Goal: Information Seeking & Learning: Learn about a topic

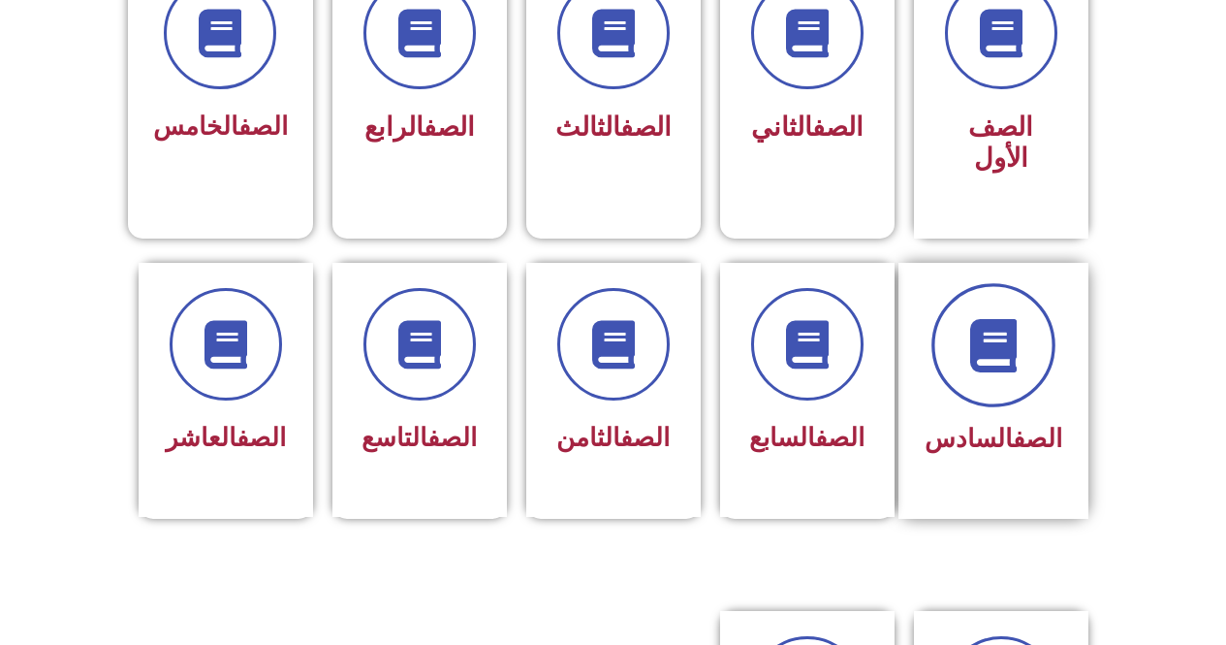
scroll to position [610, 0]
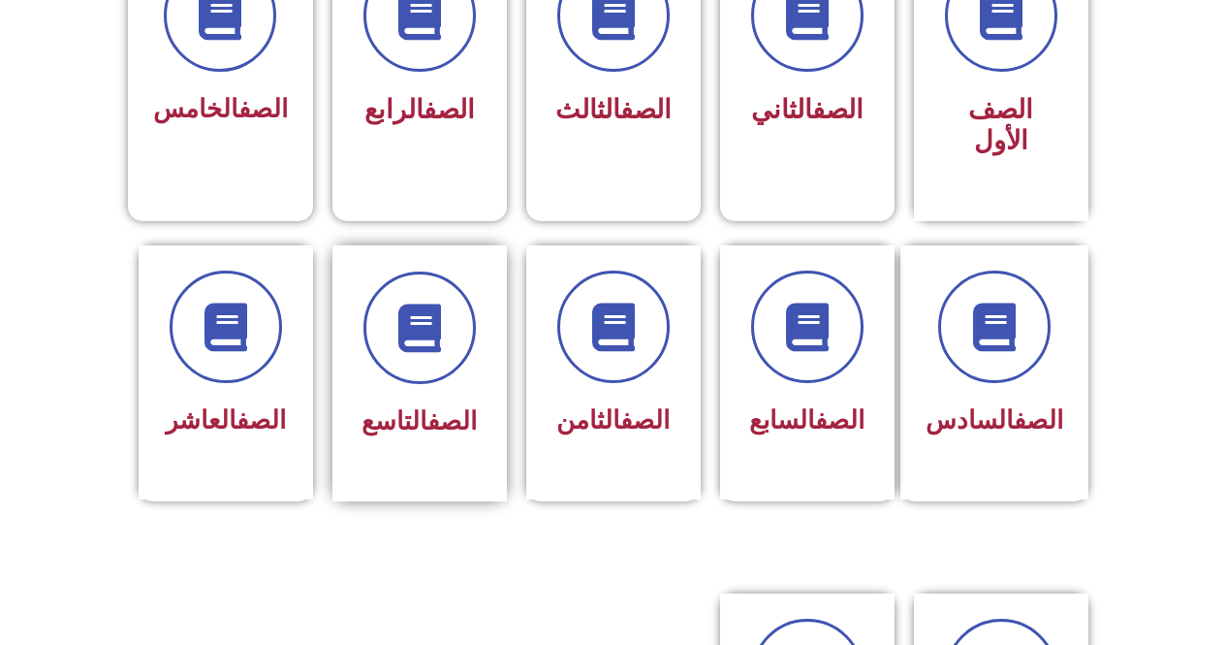
click at [454, 342] on div at bounding box center [420, 327] width 122 height 112
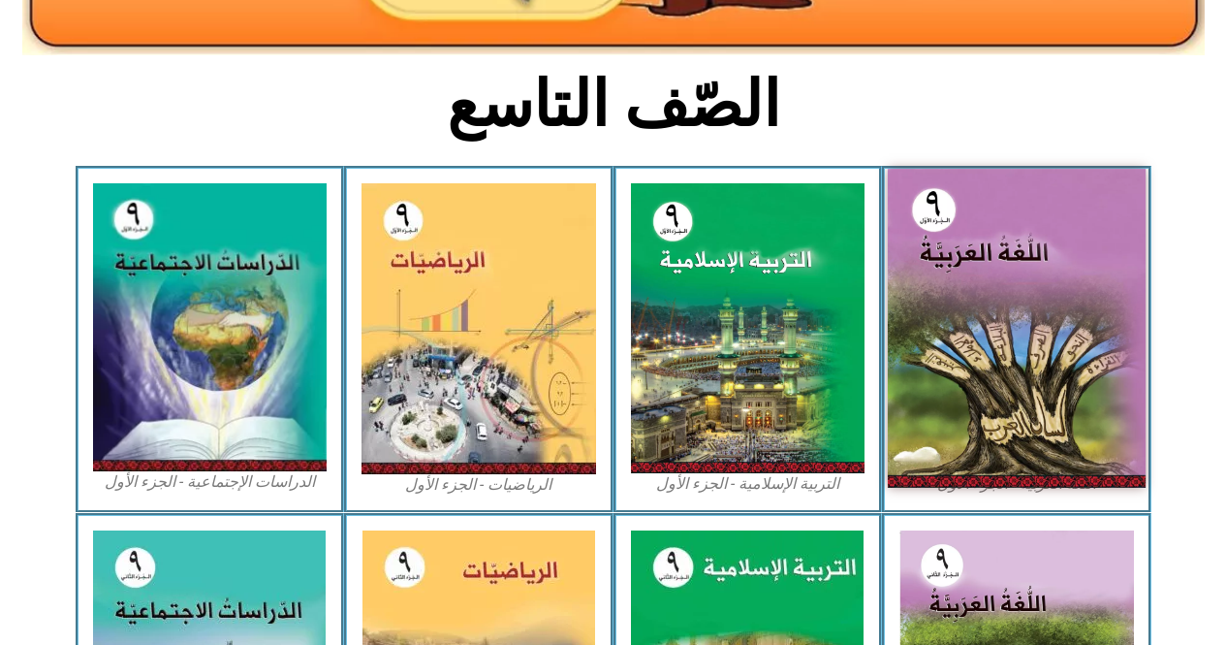
scroll to position [440, 0]
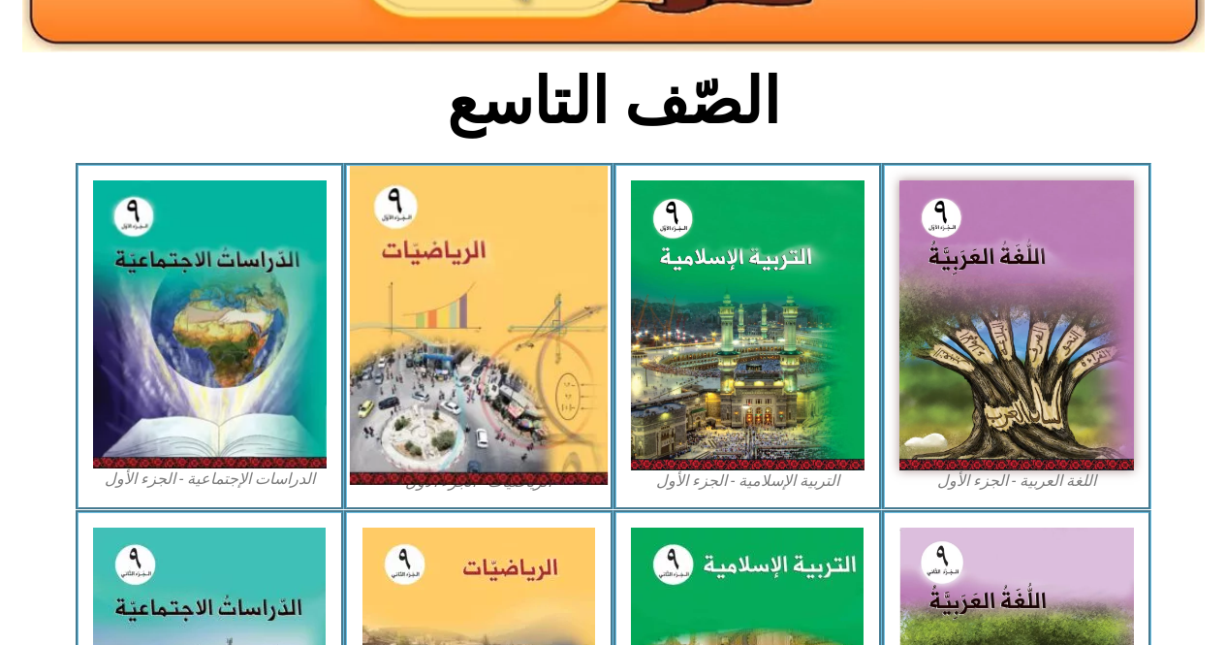
click at [488, 315] on img at bounding box center [479, 325] width 258 height 319
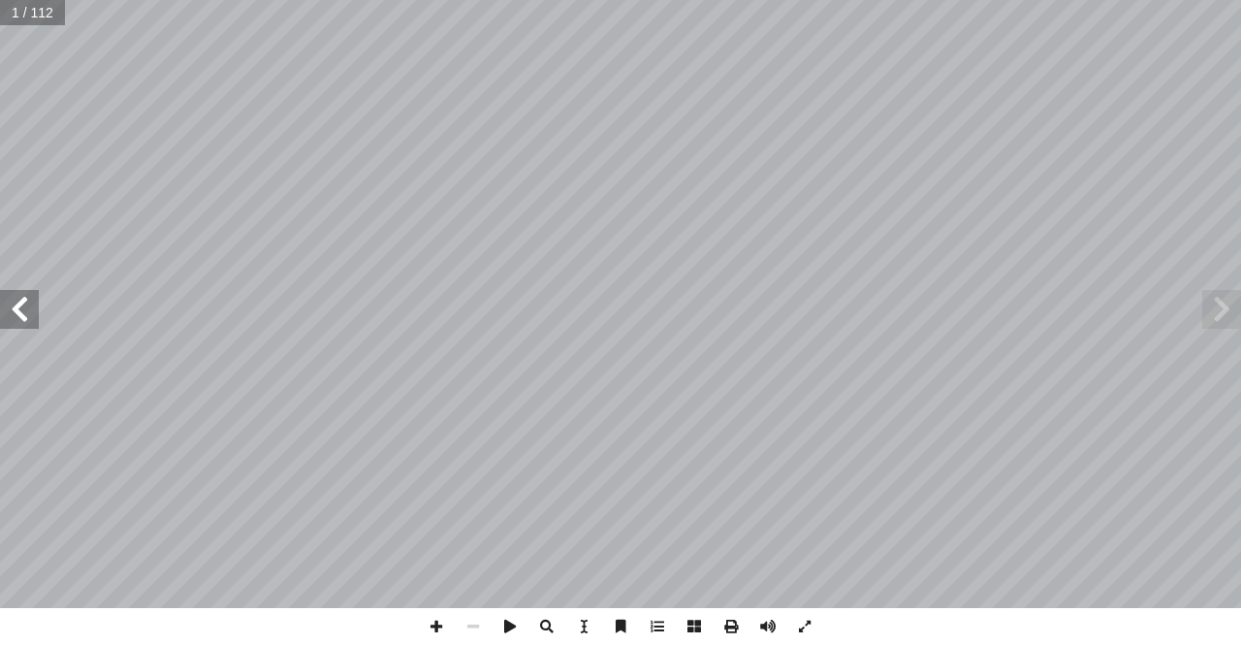
click at [0, 316] on span at bounding box center [19, 309] width 39 height 39
click at [4, 312] on span at bounding box center [19, 309] width 39 height 39
click at [4, 310] on span at bounding box center [19, 309] width 39 height 39
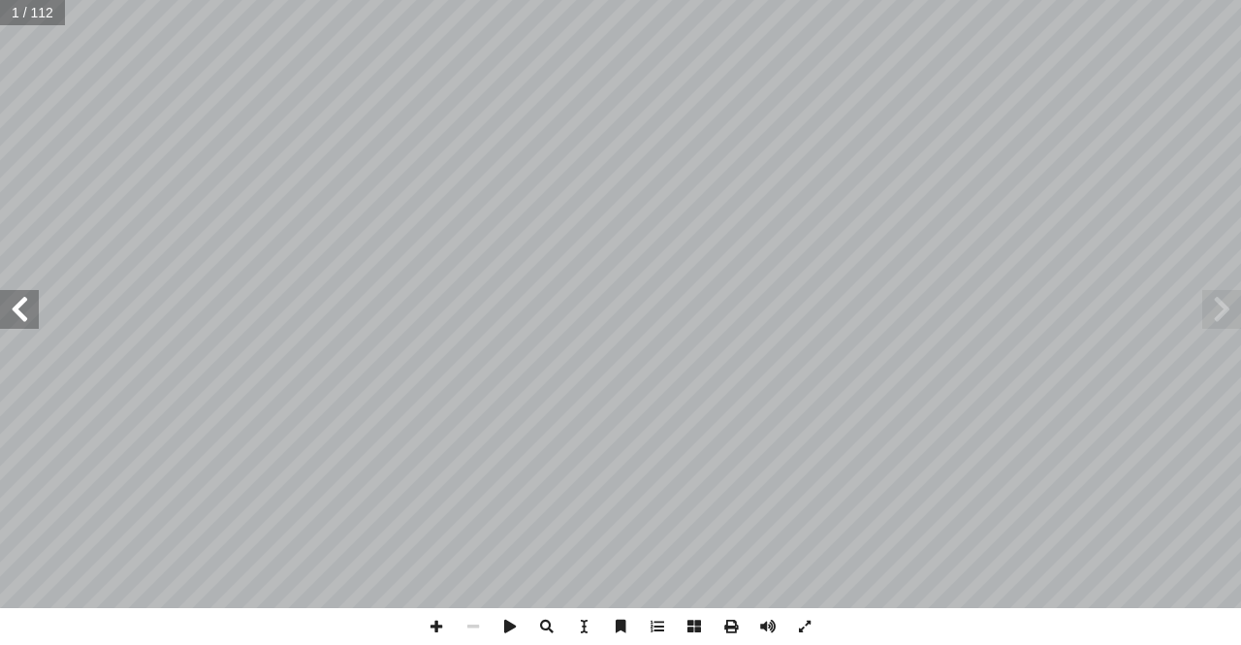
drag, startPoint x: 4, startPoint y: 308, endPoint x: 12, endPoint y: 297, distance: 14.0
click at [8, 303] on span at bounding box center [19, 309] width 39 height 39
click at [12, 297] on span at bounding box center [19, 309] width 39 height 39
click at [25, 296] on span at bounding box center [19, 309] width 39 height 39
click at [18, 297] on span at bounding box center [19, 309] width 39 height 39
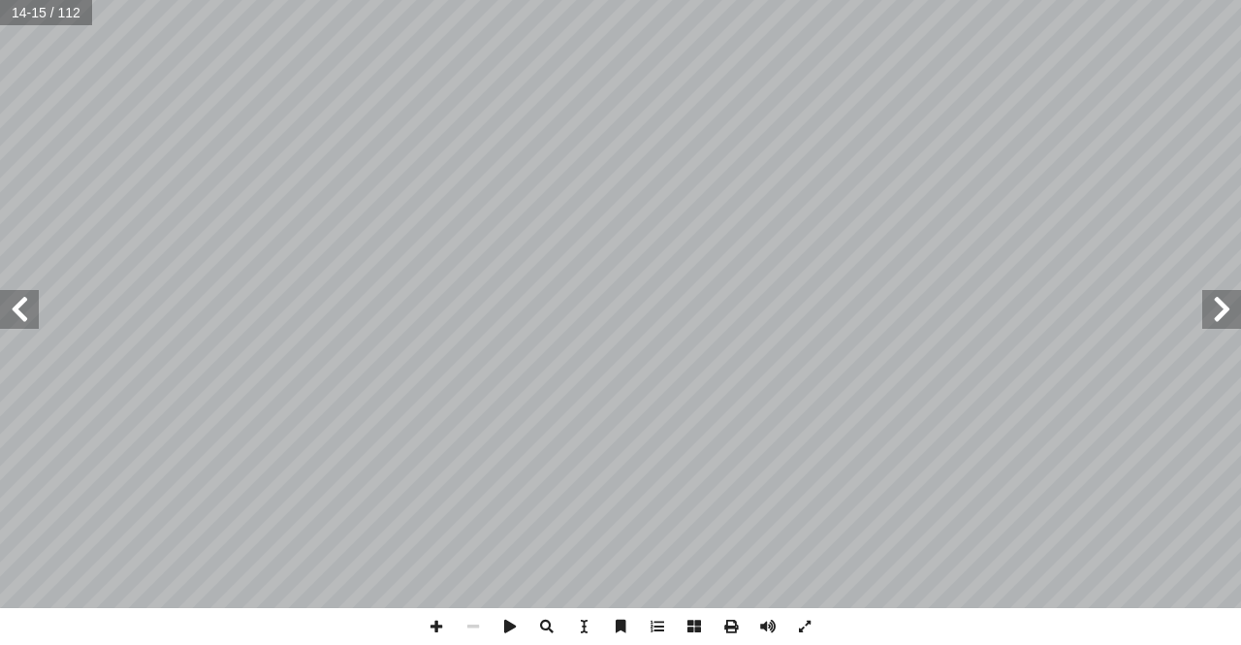
click at [18, 297] on span at bounding box center [19, 309] width 39 height 39
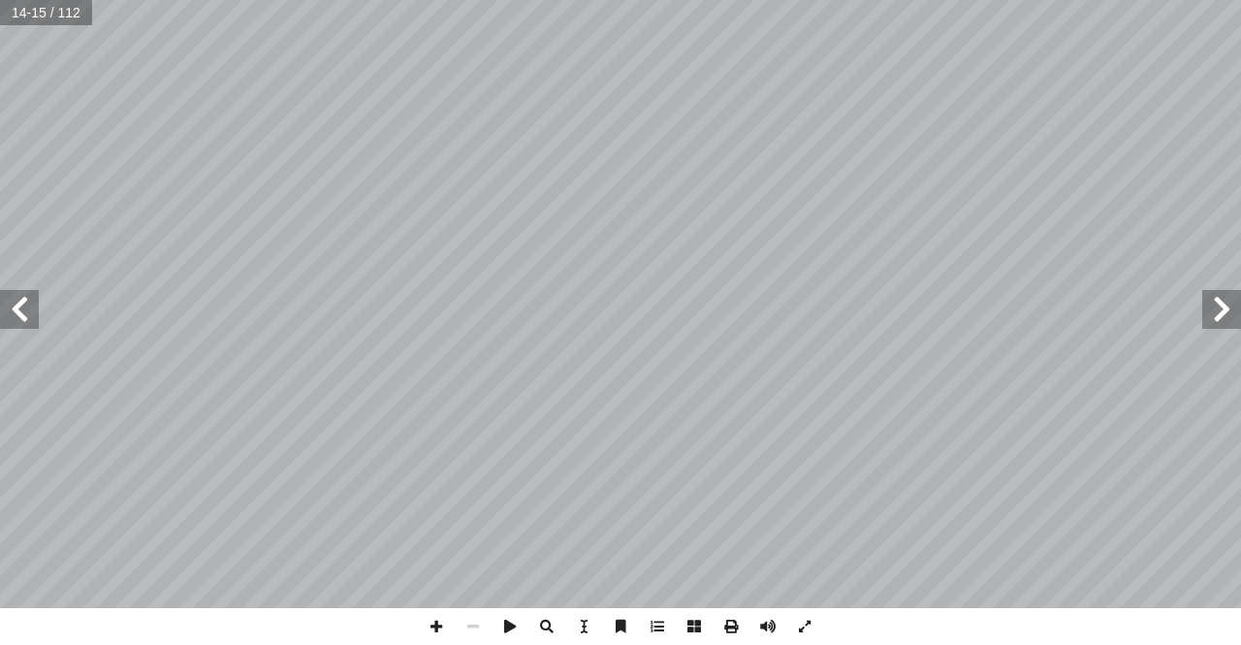
click at [18, 297] on span at bounding box center [19, 309] width 39 height 39
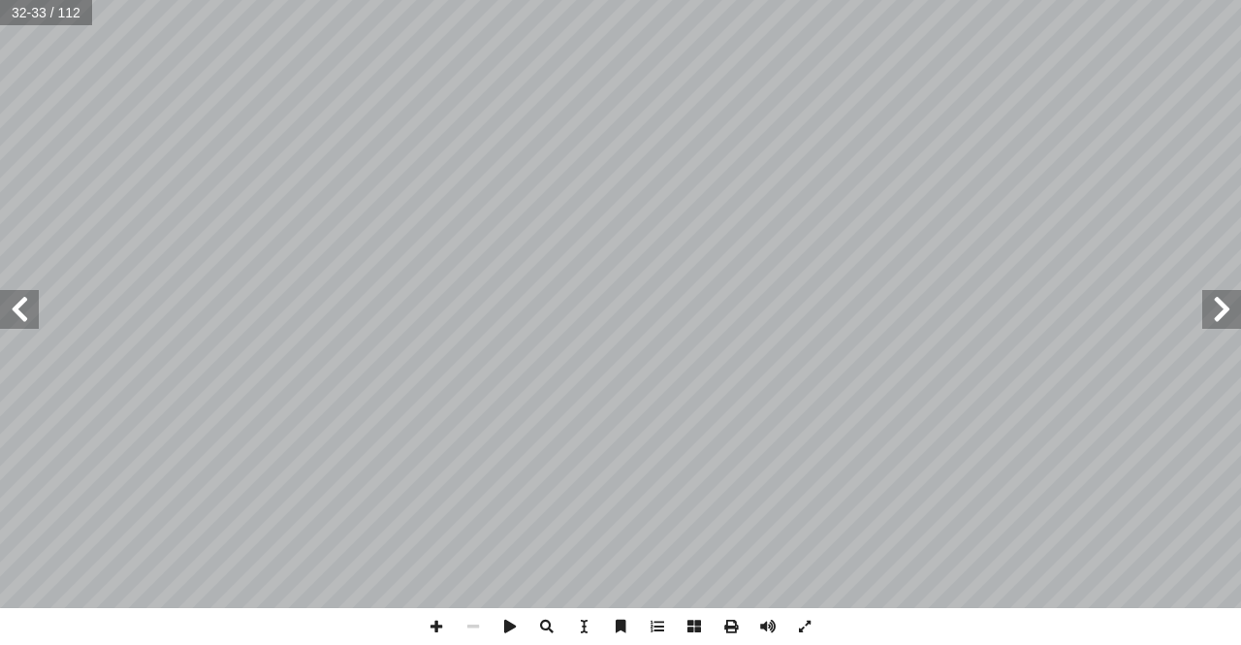
click at [1233, 312] on span at bounding box center [1221, 309] width 39 height 39
click at [440, 616] on span at bounding box center [436, 626] width 37 height 37
click at [486, 176] on html "الصفحة الرئيسية الصف الأول الصف الثاني الصف الثالث الصف الرابع الصف الخامس الصف…" at bounding box center [620, 88] width 1241 height 176
drag, startPoint x: 420, startPoint y: 619, endPoint x: 444, endPoint y: 626, distance: 25.2
click at [424, 620] on span at bounding box center [436, 626] width 37 height 37
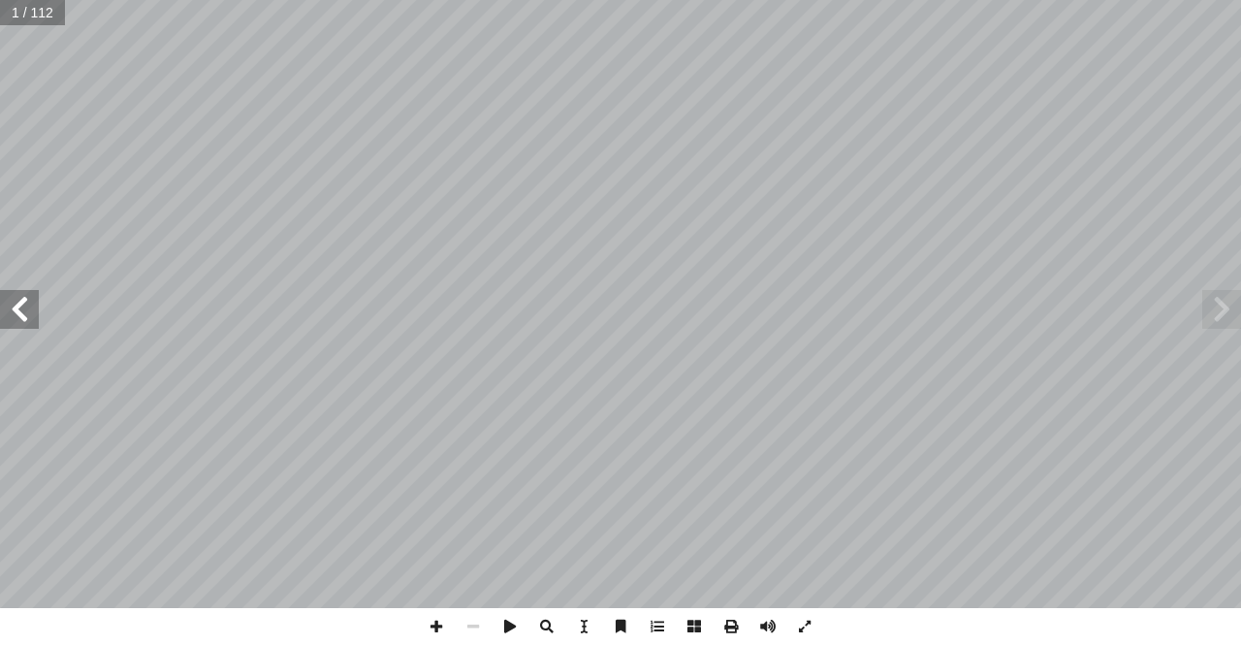
click at [18, 300] on span at bounding box center [19, 309] width 39 height 39
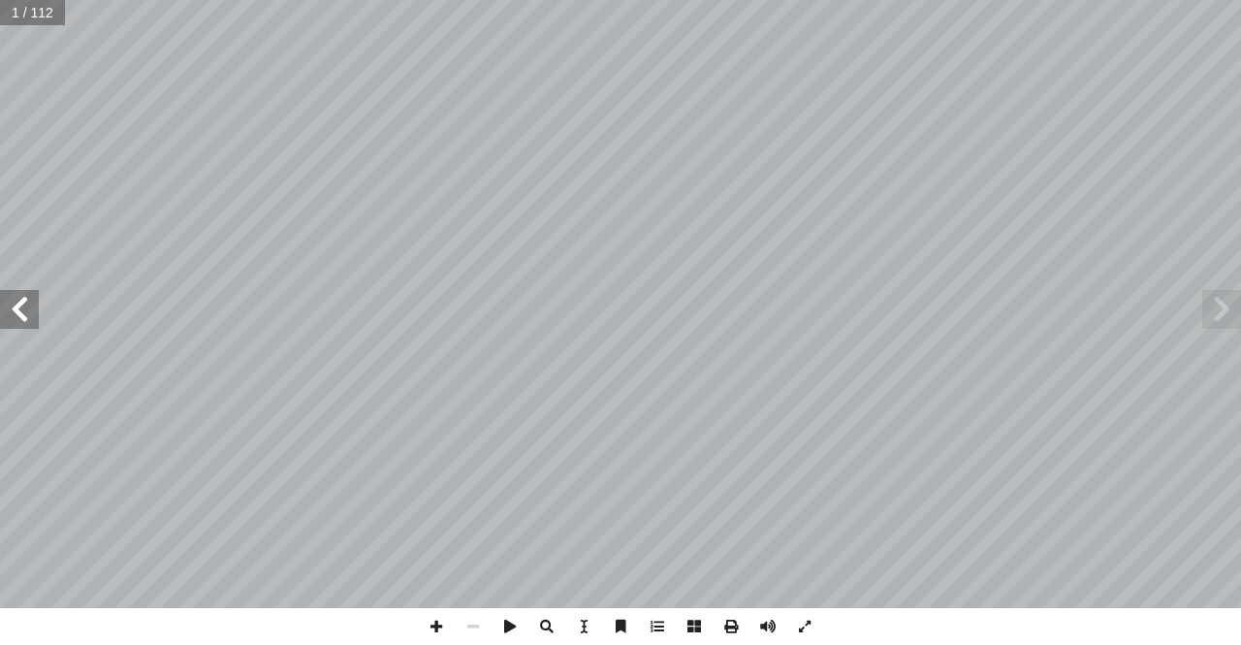
click at [18, 300] on span at bounding box center [19, 309] width 39 height 39
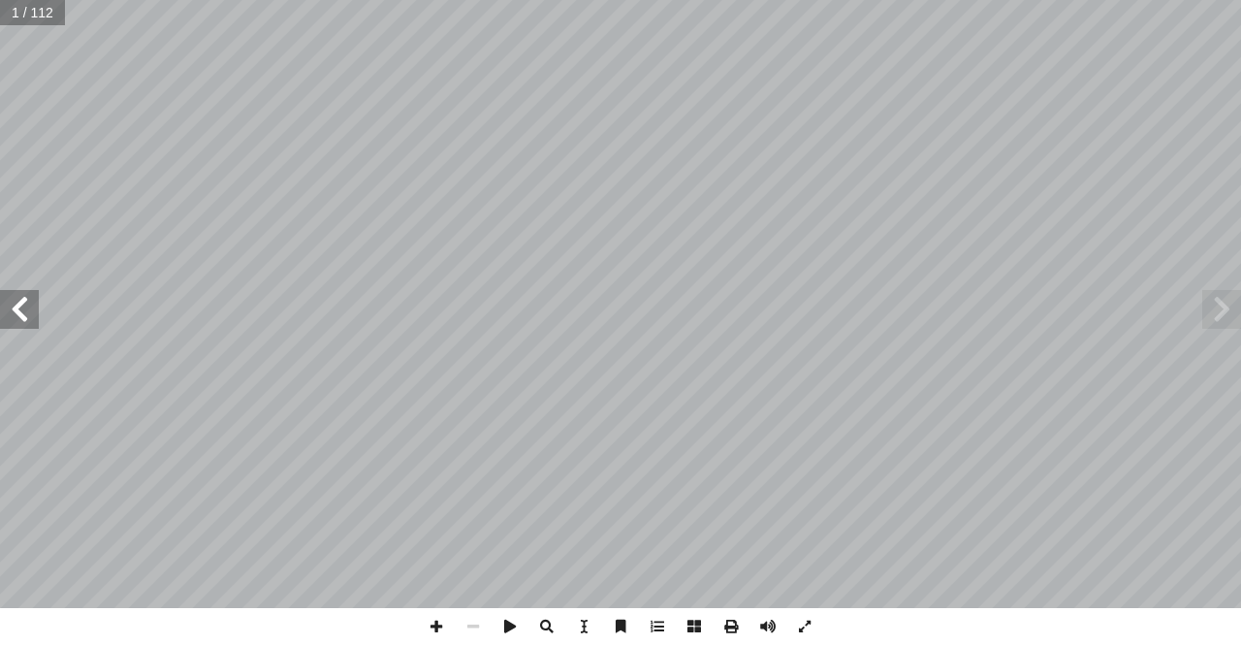
click at [18, 303] on span at bounding box center [19, 309] width 39 height 39
click at [18, 304] on span at bounding box center [19, 309] width 39 height 39
click at [18, 312] on span at bounding box center [19, 309] width 39 height 39
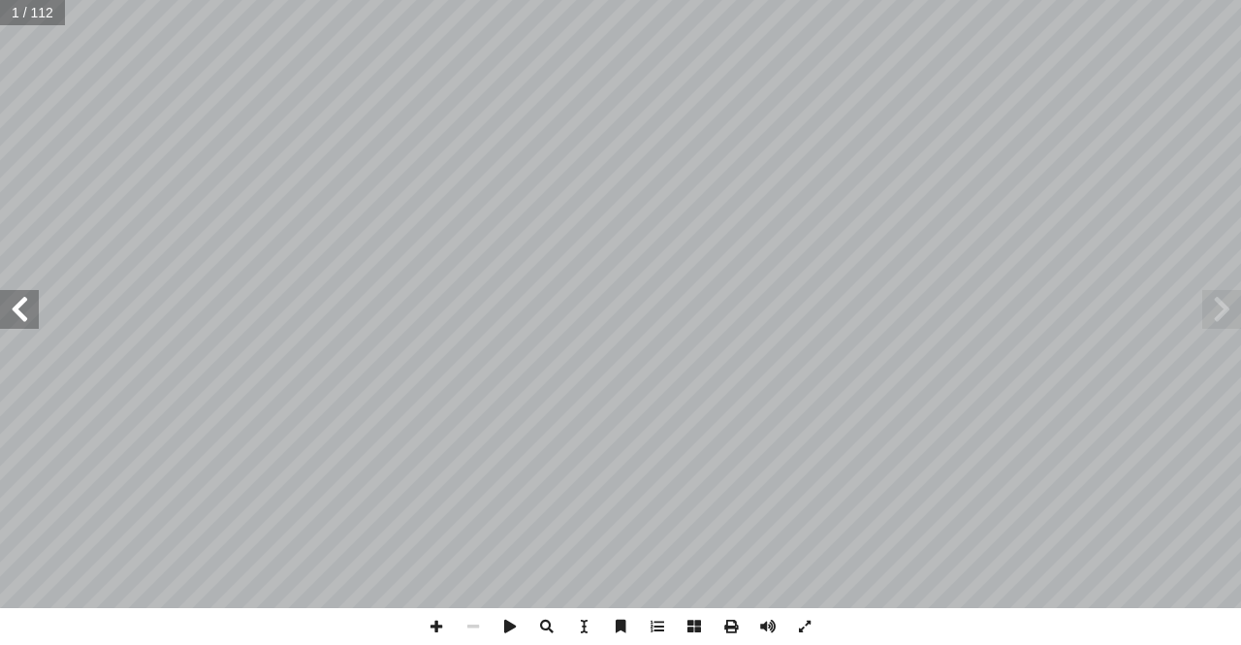
click at [18, 312] on span at bounding box center [19, 309] width 39 height 39
click at [0, 305] on span at bounding box center [19, 309] width 39 height 39
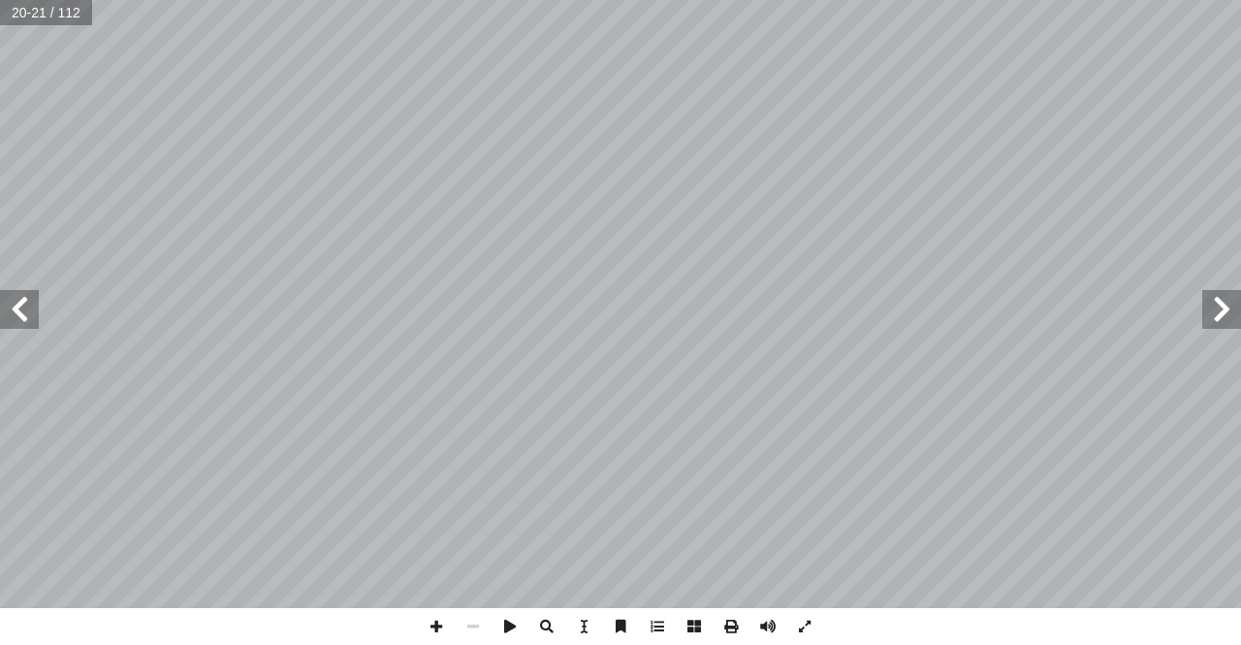
click at [0, 305] on span at bounding box center [19, 309] width 39 height 39
click at [0, 299] on span at bounding box center [19, 309] width 39 height 39
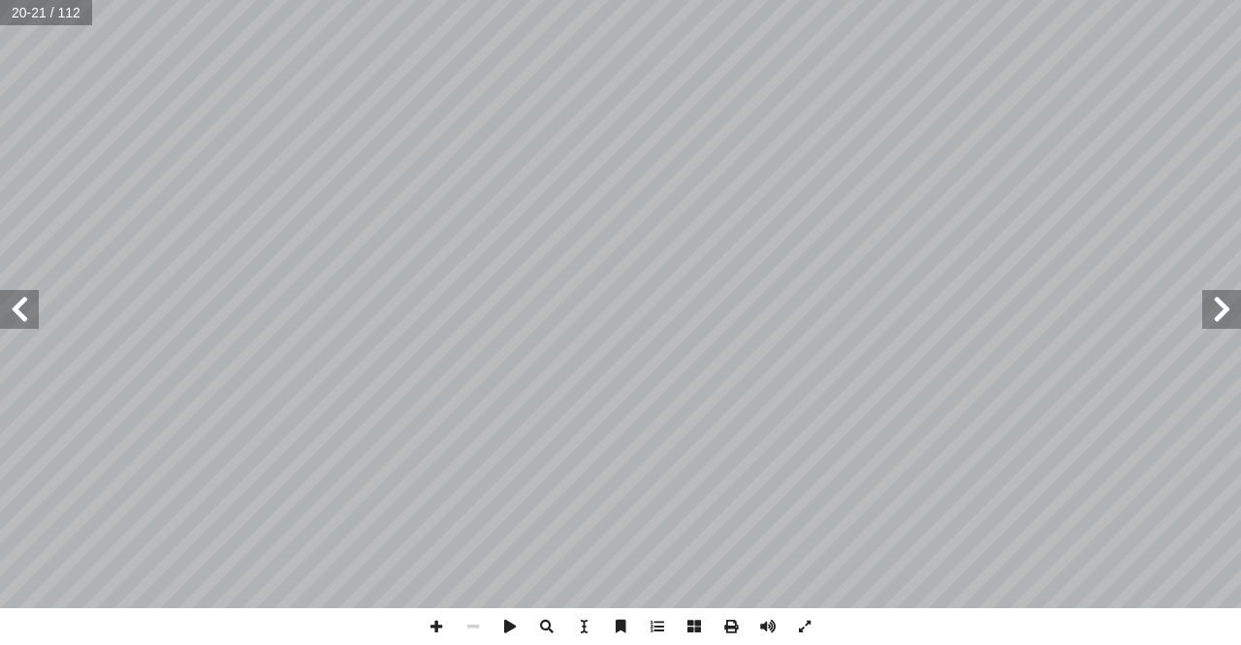
click at [0, 299] on span at bounding box center [19, 309] width 39 height 39
click at [1209, 305] on span at bounding box center [1221, 309] width 39 height 39
click at [441, 627] on span at bounding box center [436, 626] width 37 height 37
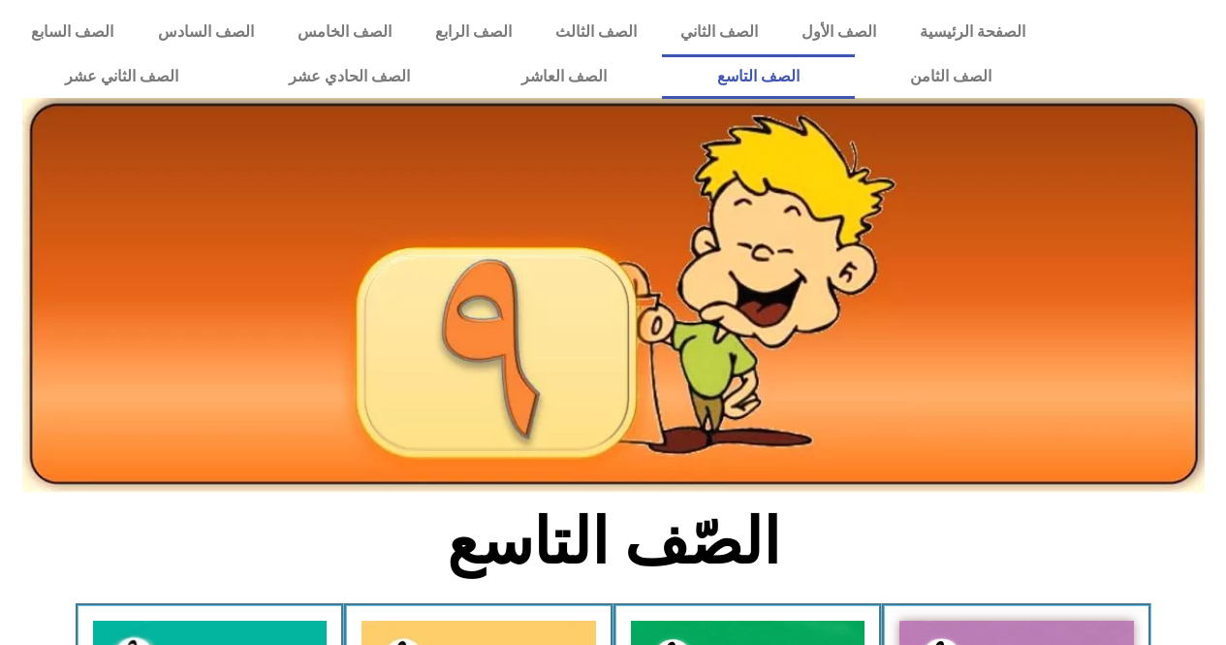
scroll to position [325, 0]
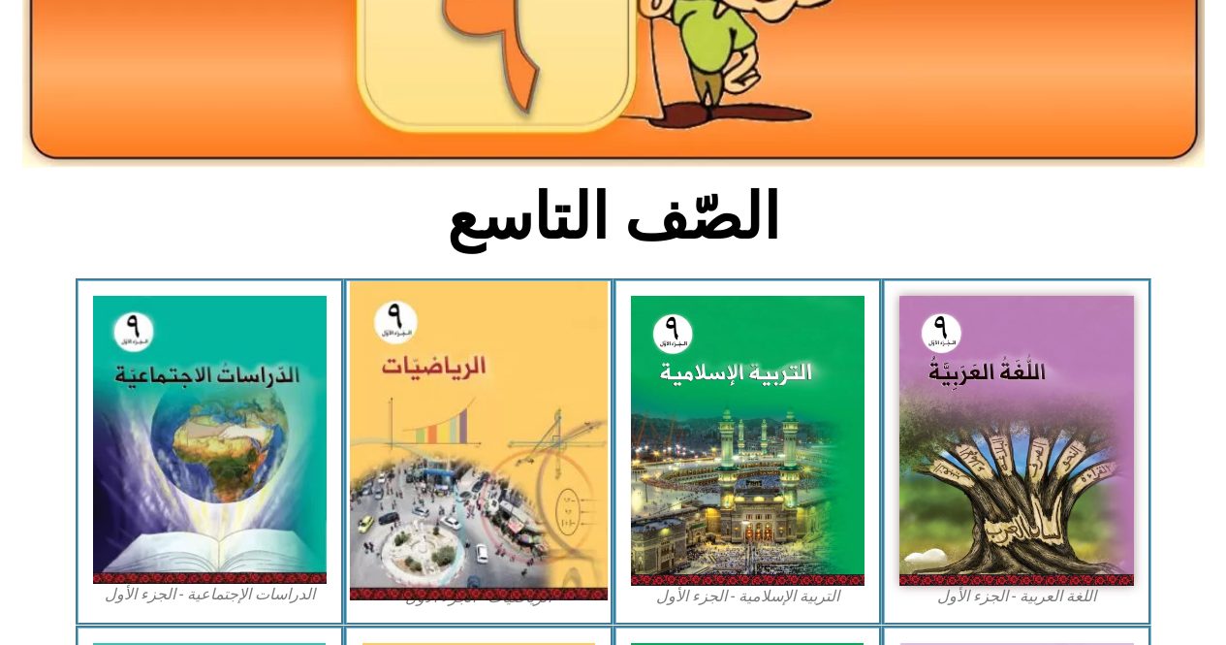
click at [448, 459] on img at bounding box center [479, 440] width 258 height 319
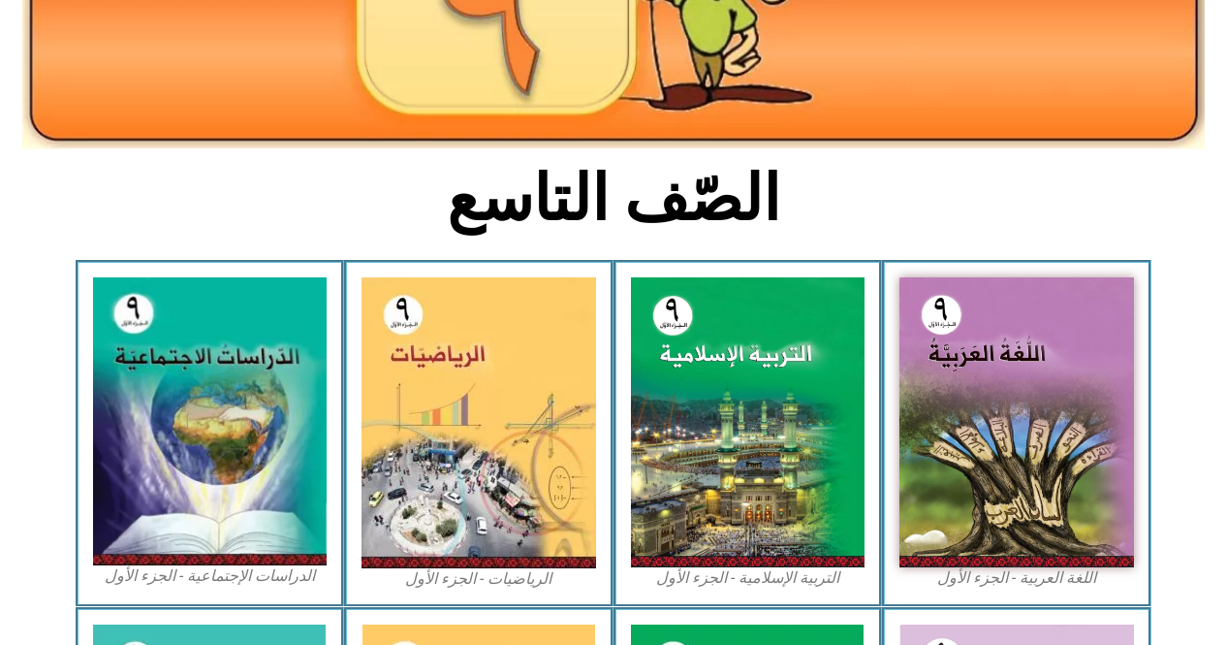
scroll to position [341, 0]
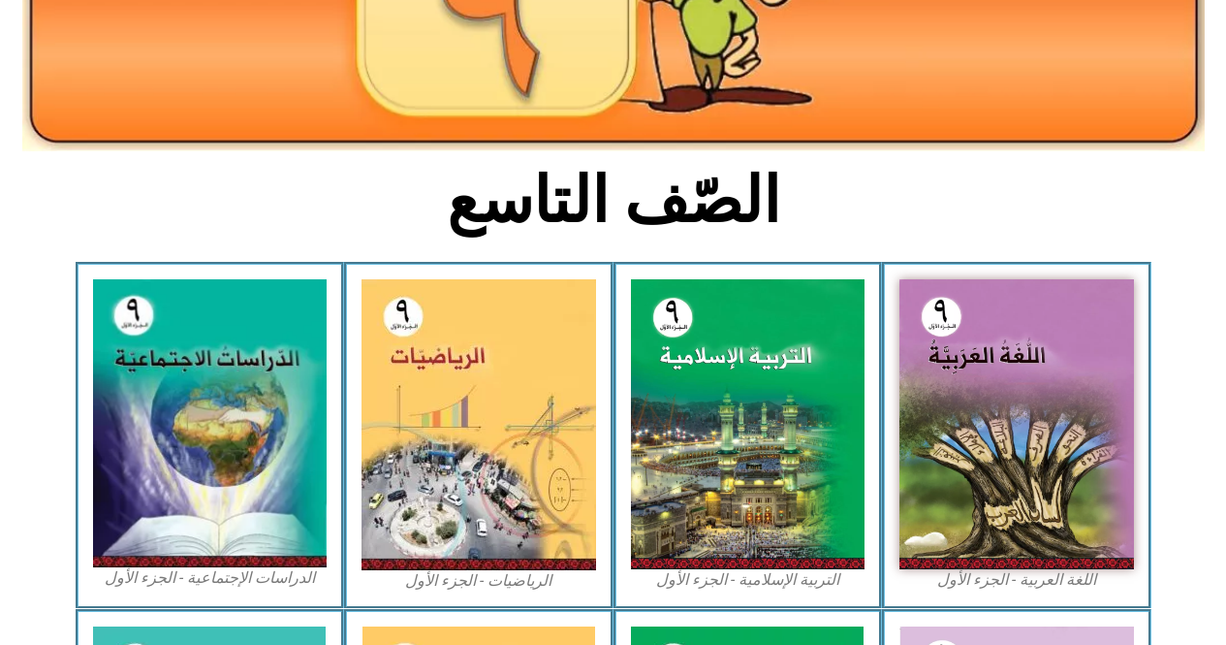
drag, startPoint x: 1220, startPoint y: 310, endPoint x: 1222, endPoint y: 337, distance: 27.2
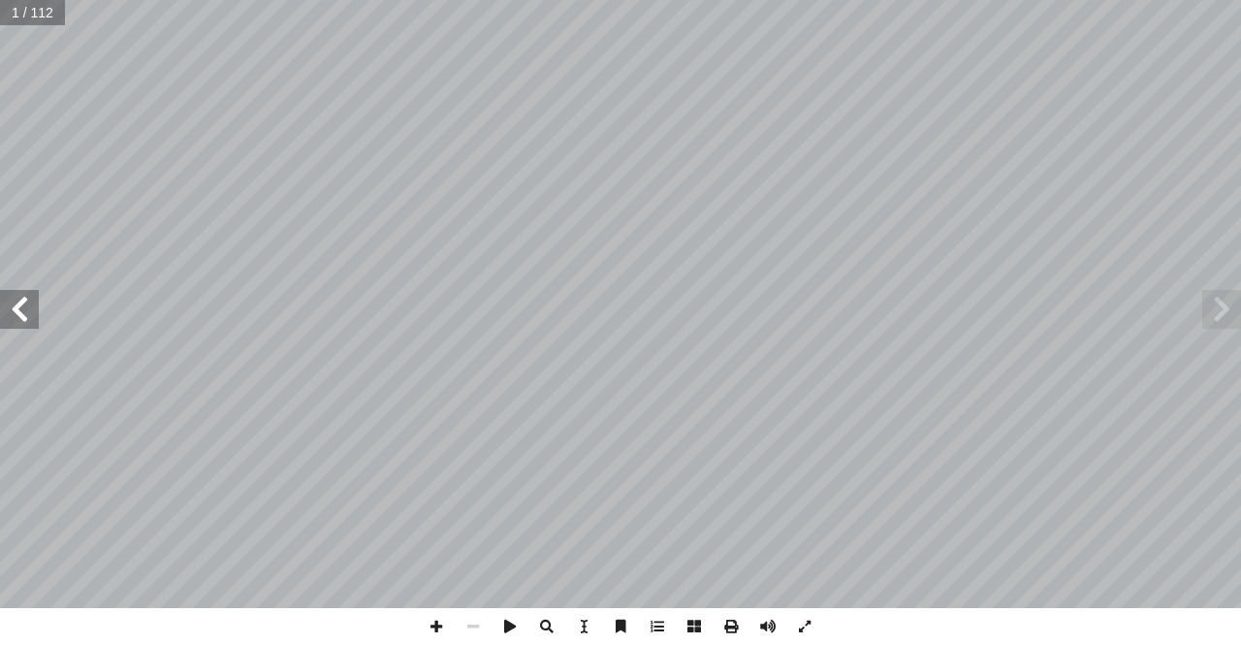
click at [11, 319] on span at bounding box center [19, 309] width 39 height 39
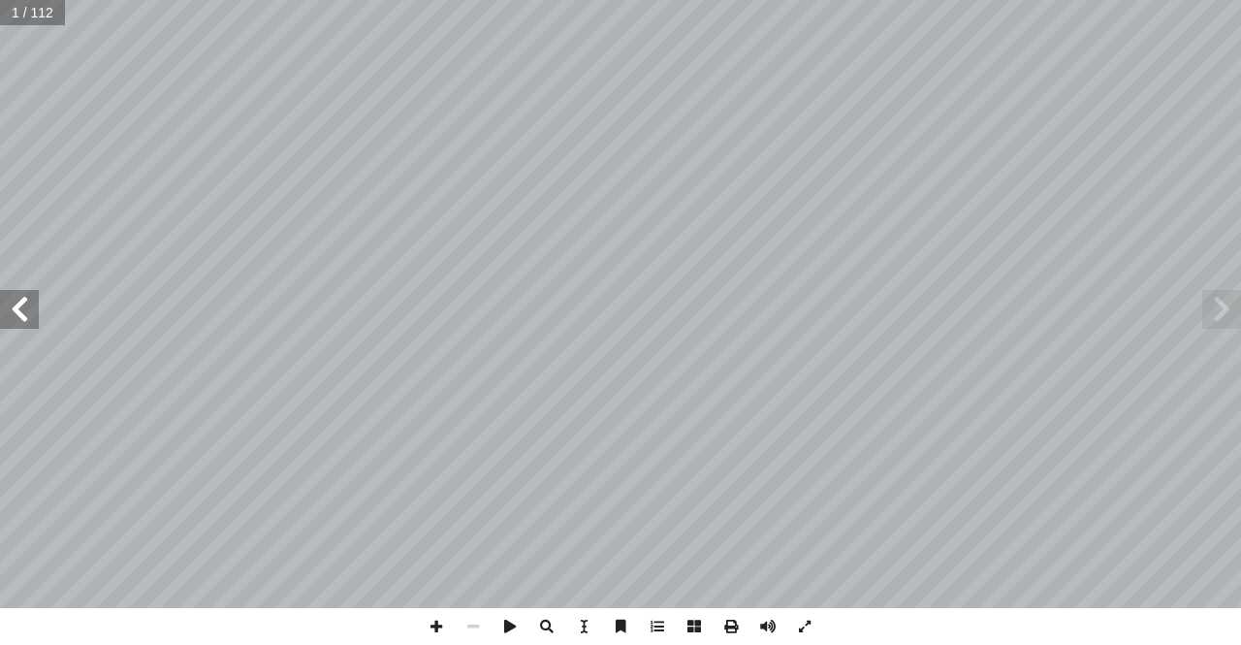
click at [11, 319] on span at bounding box center [19, 309] width 39 height 39
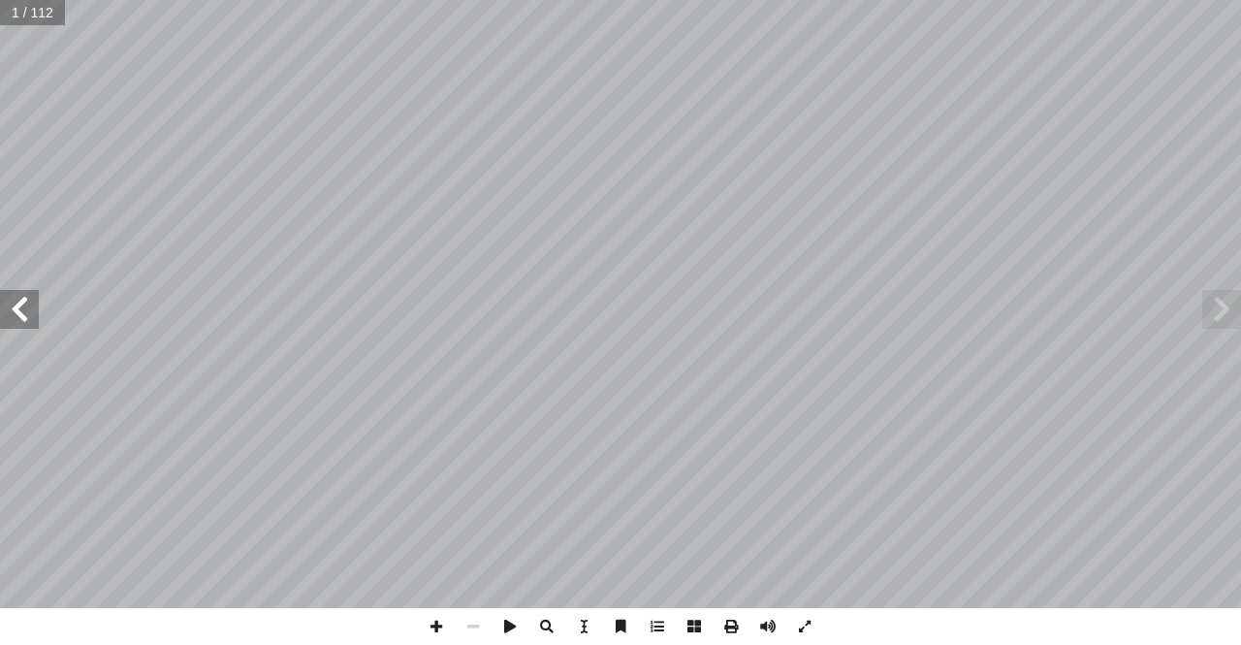
click at [11, 319] on span at bounding box center [19, 309] width 39 height 39
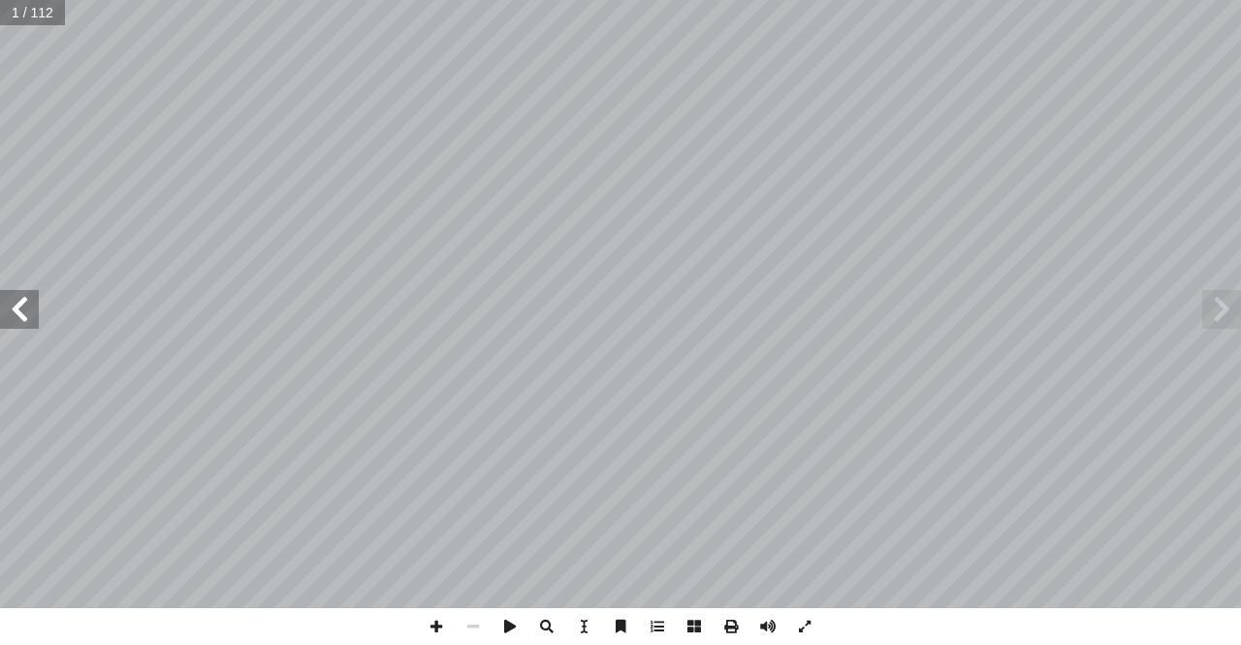
click at [11, 319] on span at bounding box center [19, 309] width 39 height 39
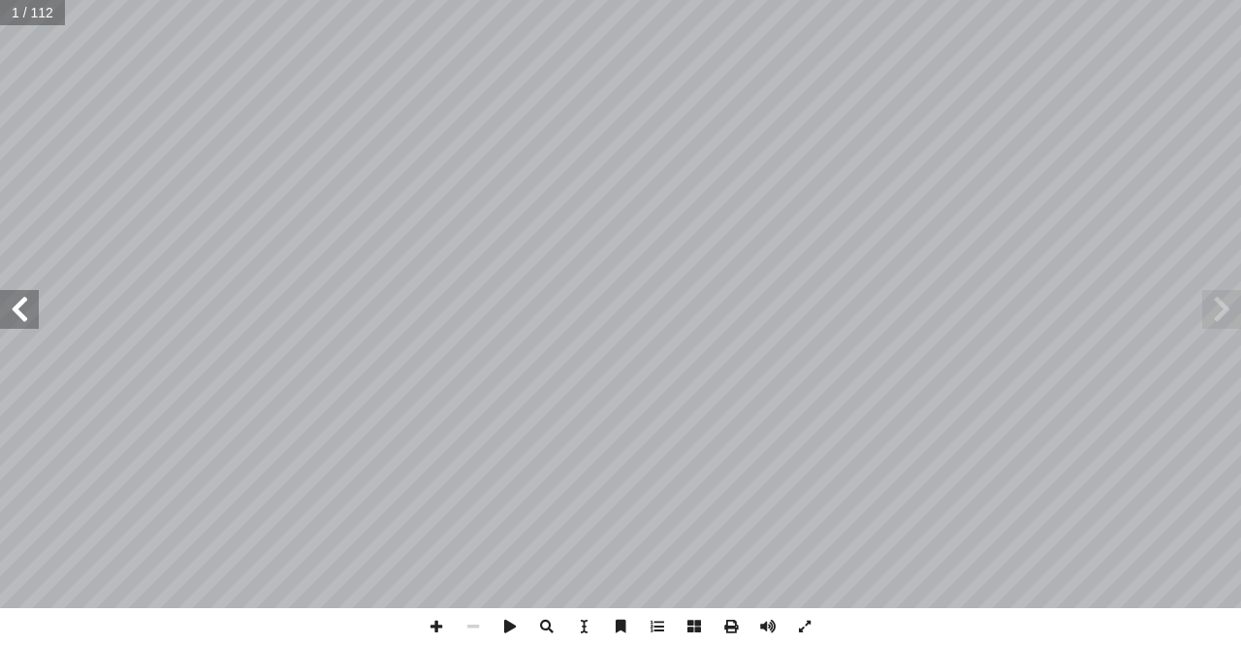
click at [11, 319] on span at bounding box center [19, 309] width 39 height 39
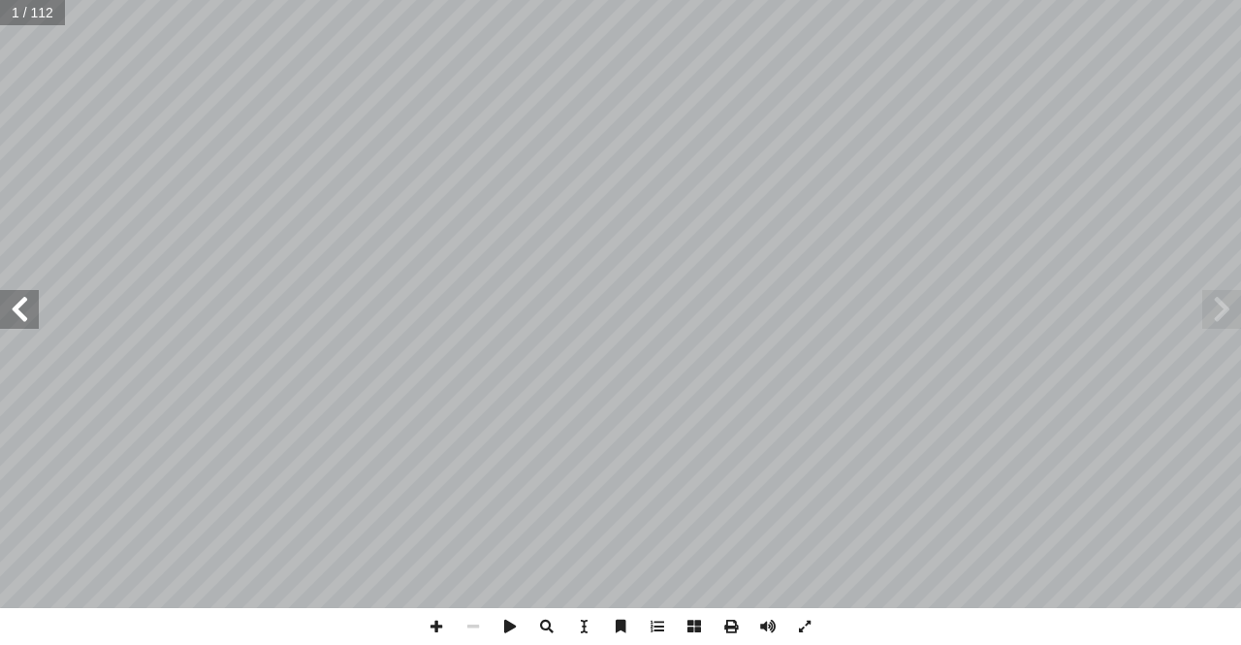
click at [11, 319] on span at bounding box center [19, 309] width 39 height 39
click at [10, 319] on span at bounding box center [19, 309] width 39 height 39
click at [11, 299] on span at bounding box center [19, 309] width 39 height 39
click at [431, 621] on span at bounding box center [436, 626] width 37 height 37
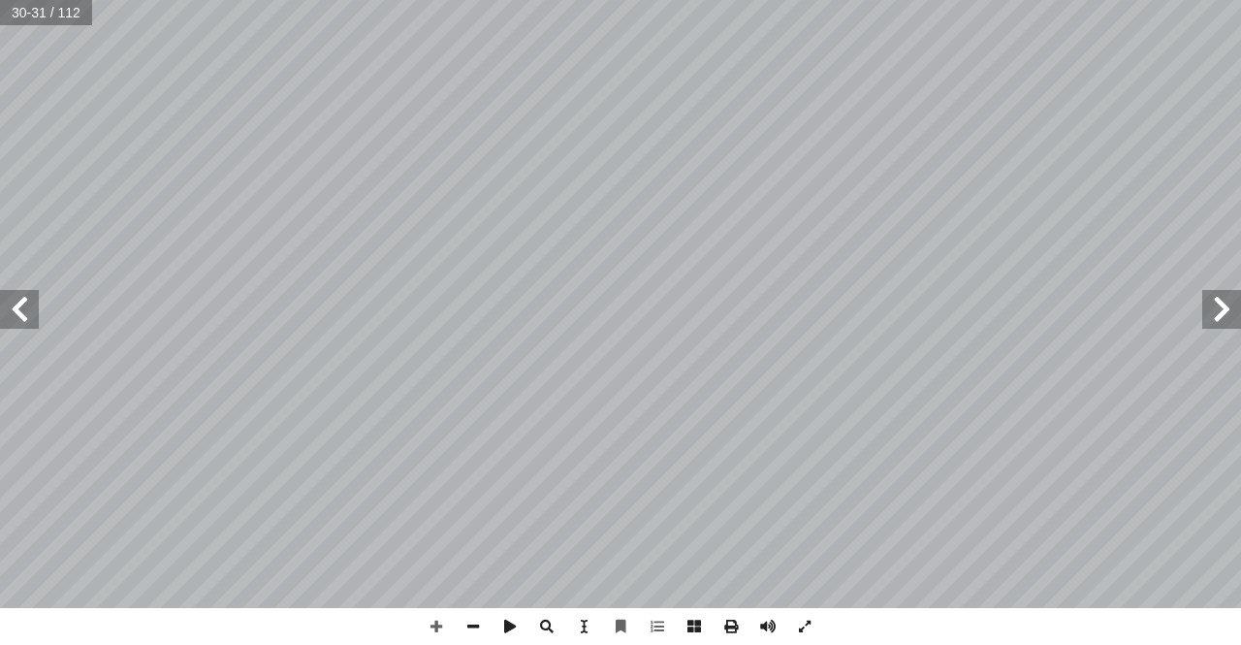
click at [661, 176] on html "الصفحة الرئيسية الصف الأول الصف الثاني الصف الثالث الصف الرابع الصف الخامس الصف…" at bounding box center [620, 88] width 1241 height 176
click at [424, 625] on span at bounding box center [436, 626] width 37 height 37
click at [475, 619] on span at bounding box center [473, 626] width 37 height 37
click at [430, 613] on span at bounding box center [436, 626] width 37 height 37
click at [435, 625] on span at bounding box center [436, 626] width 37 height 37
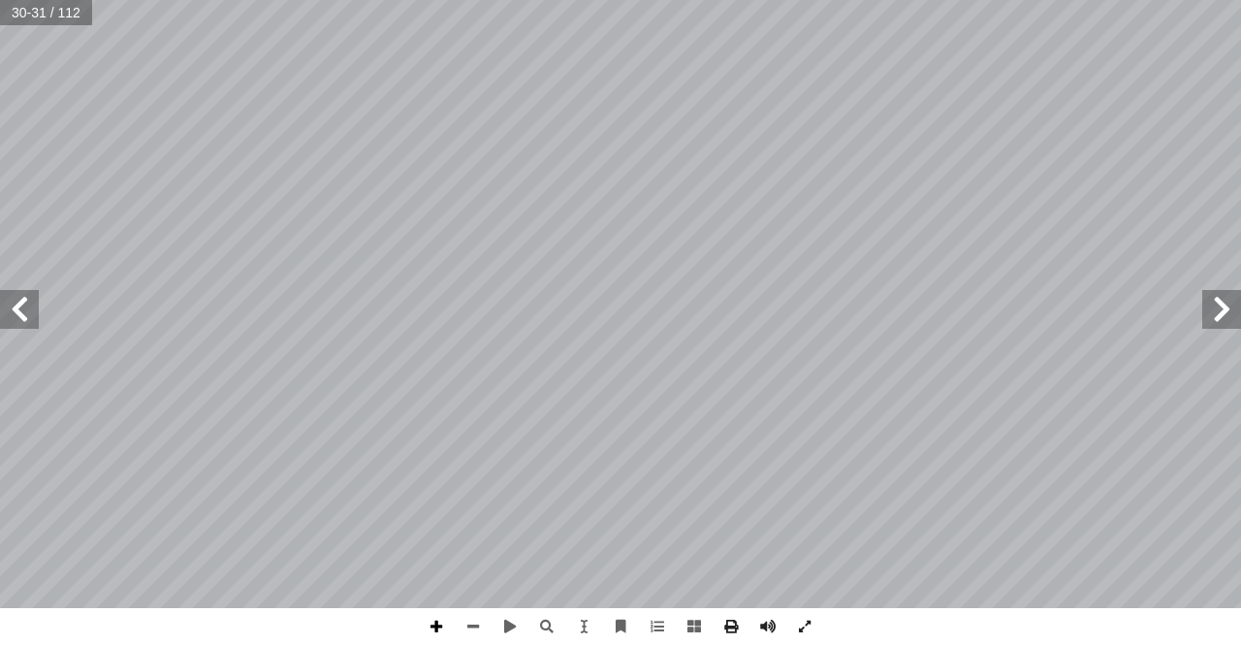
click at [432, 621] on span at bounding box center [436, 626] width 37 height 37
